Goal: Find specific page/section: Find specific page/section

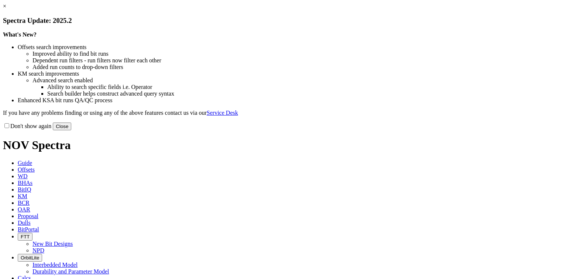
click at [71, 130] on button "Close" at bounding box center [62, 127] width 18 height 8
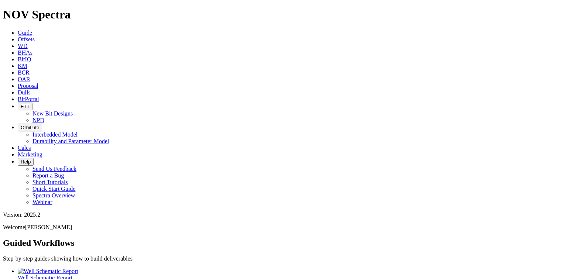
click at [18, 96] on icon at bounding box center [18, 99] width 0 height 6
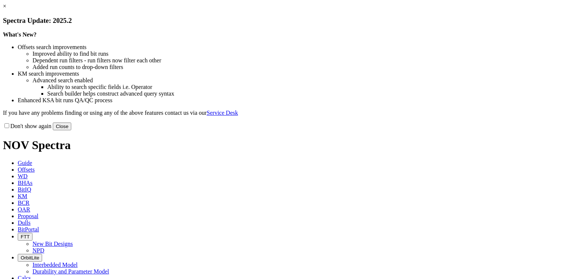
click at [71, 130] on button "Close" at bounding box center [62, 127] width 18 height 8
